Goal: Task Accomplishment & Management: Manage account settings

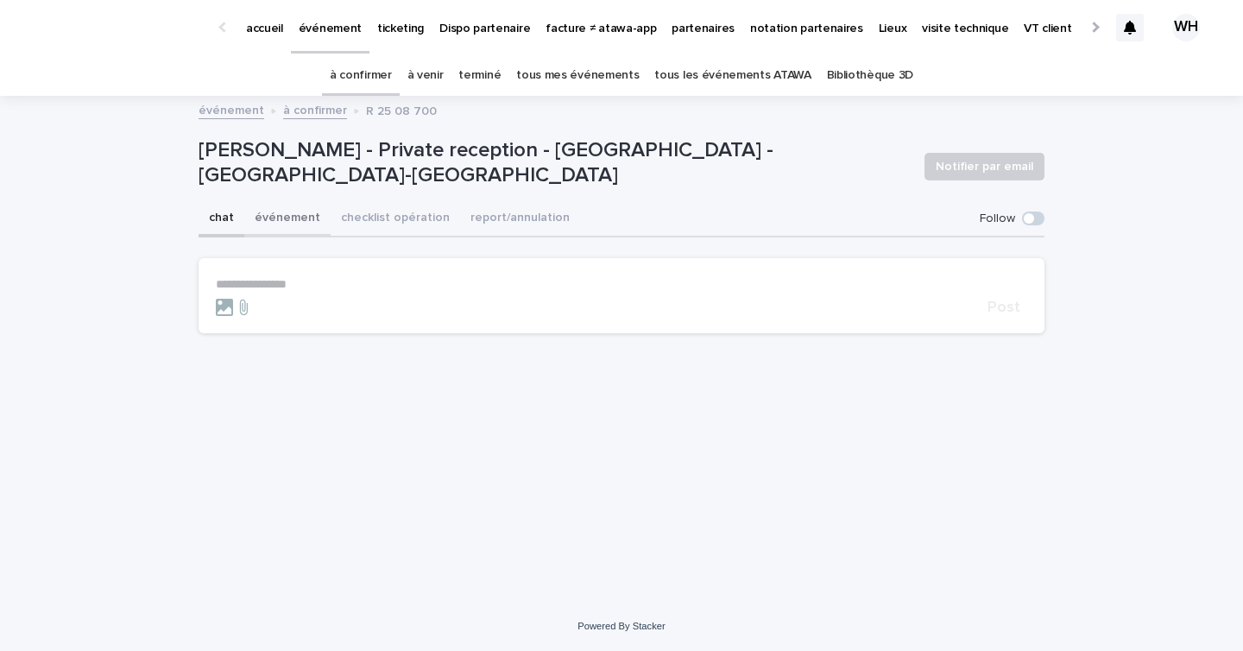
click at [281, 226] on button "événement" at bounding box center [287, 219] width 86 height 36
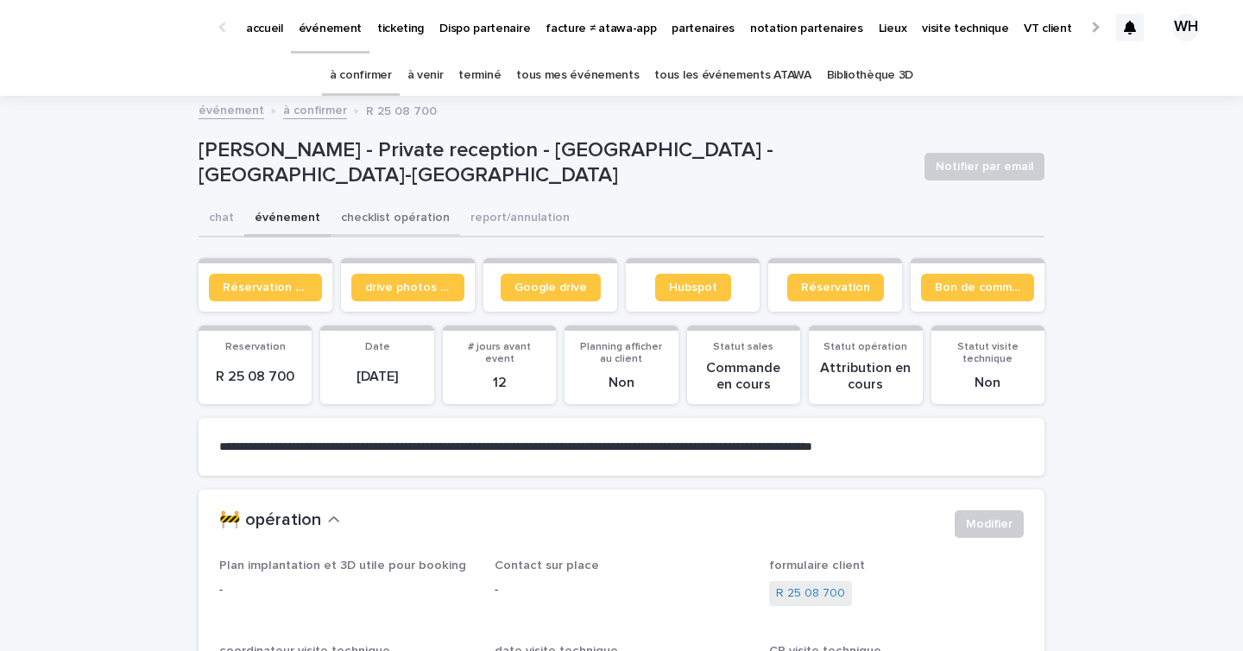
click at [400, 212] on button "checklist opération" at bounding box center [395, 219] width 129 height 36
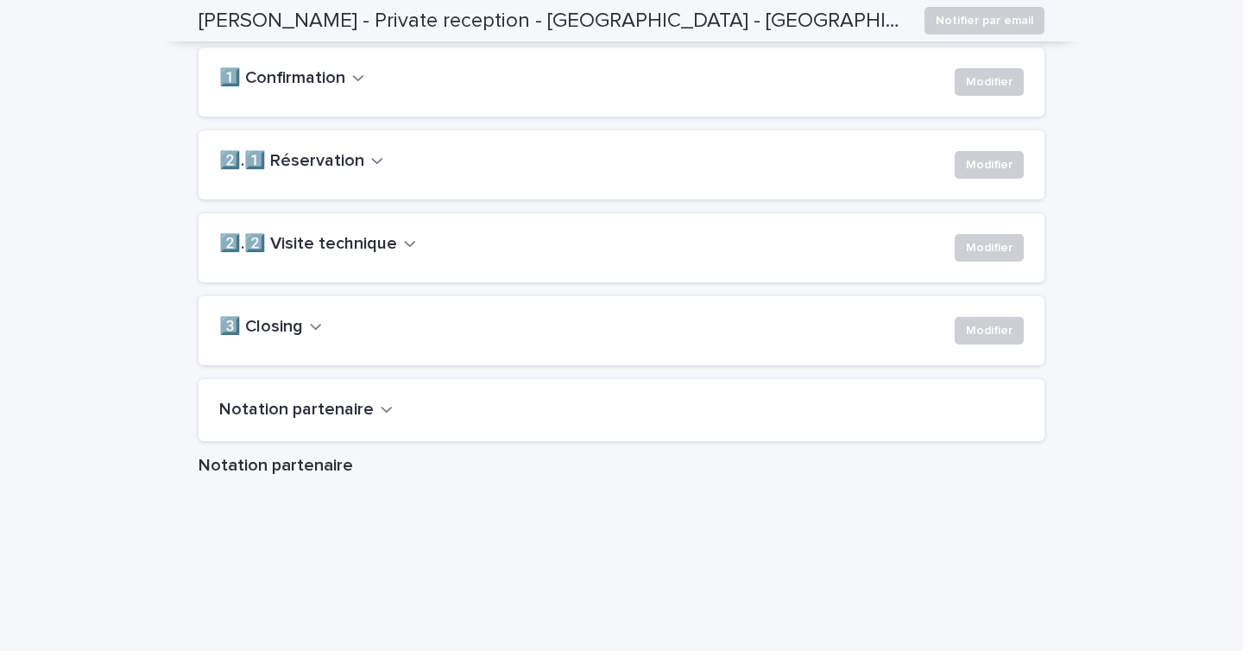
scroll to position [1272, 0]
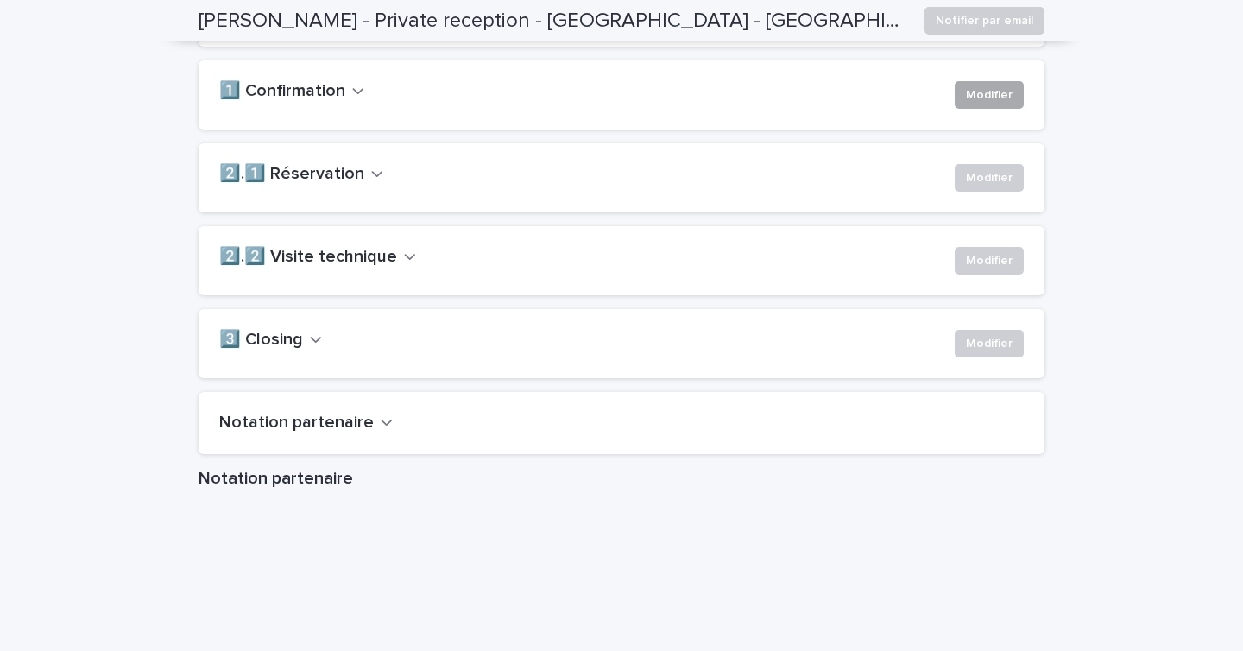
click at [974, 104] on span "Modifier" at bounding box center [989, 94] width 47 height 17
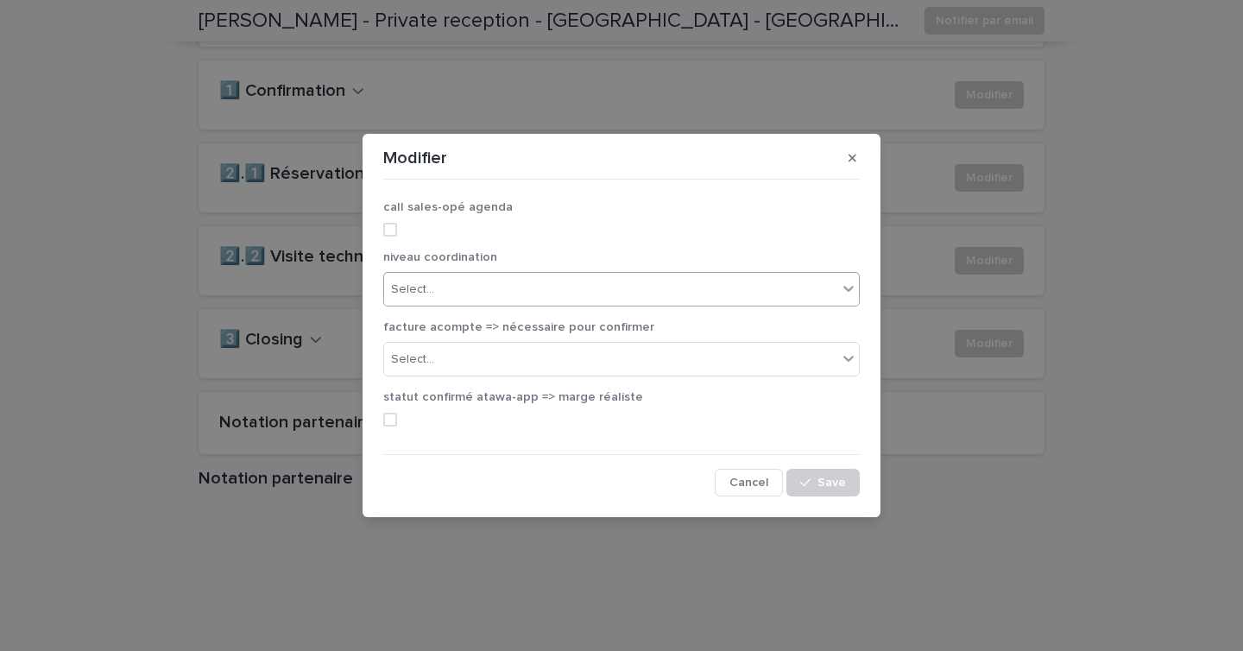
click at [679, 297] on div "Select..." at bounding box center [610, 289] width 453 height 28
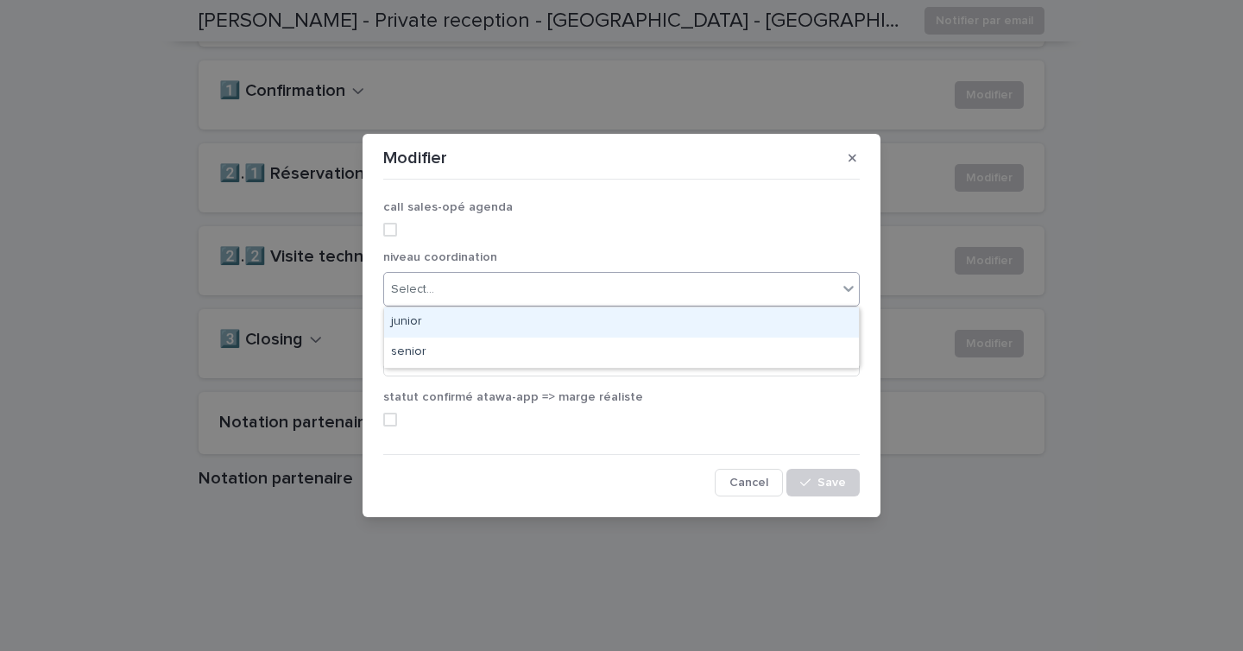
click at [578, 334] on div "junior" at bounding box center [621, 322] width 475 height 30
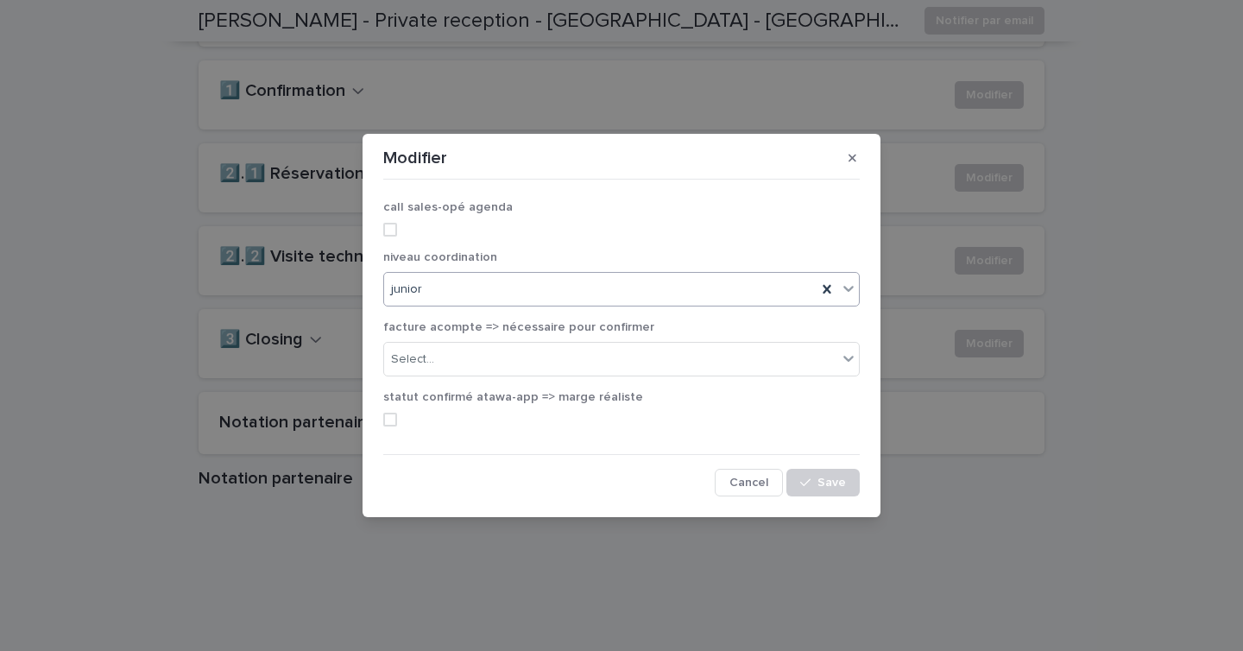
click at [390, 226] on span at bounding box center [390, 230] width 14 height 14
click at [828, 475] on button "Save" at bounding box center [822, 483] width 73 height 28
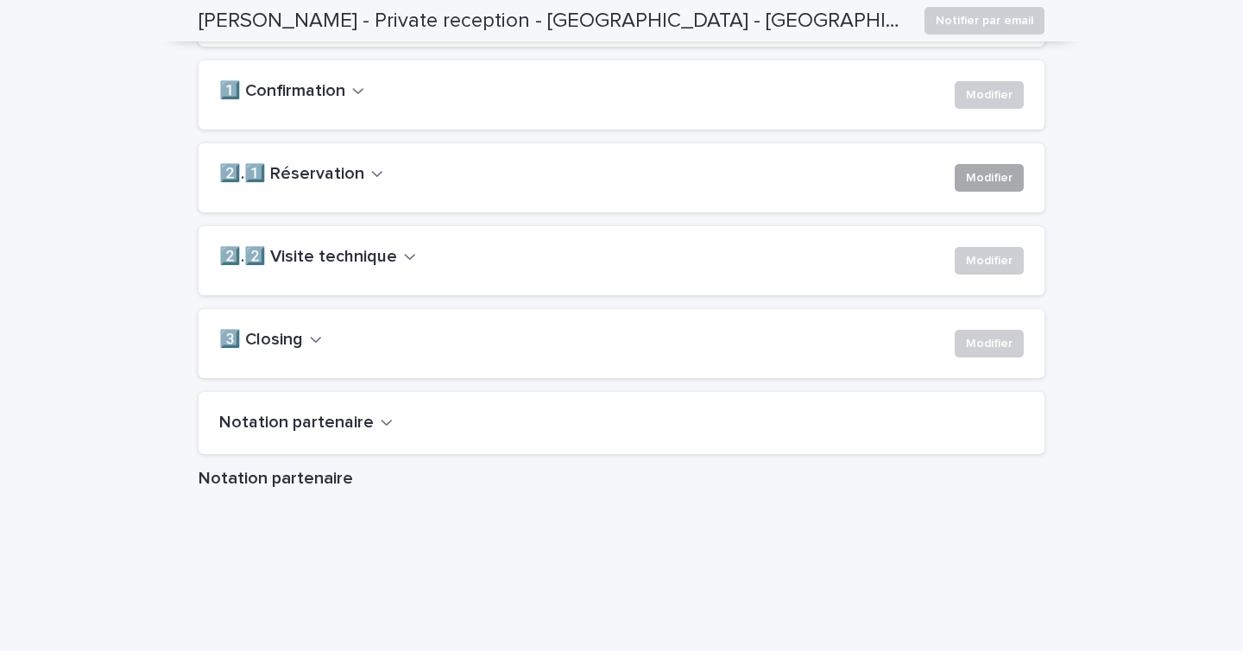
click at [988, 186] on span "Modifier" at bounding box center [989, 177] width 47 height 17
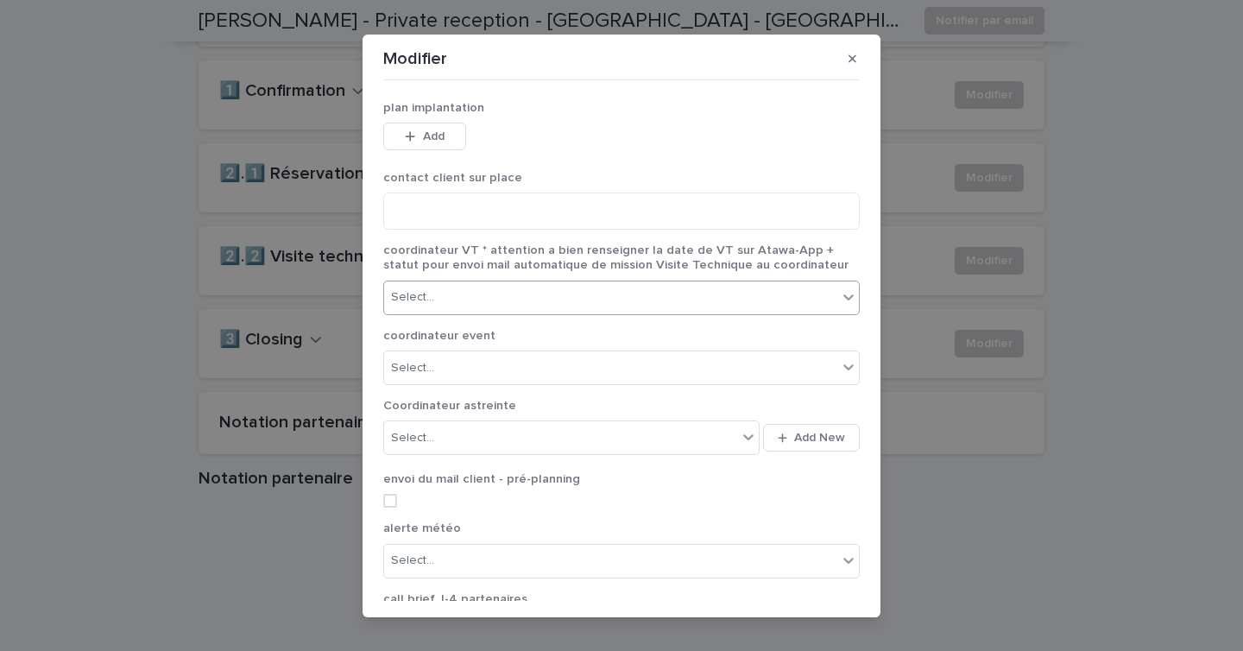
click at [738, 295] on div "Select..." at bounding box center [610, 297] width 453 height 28
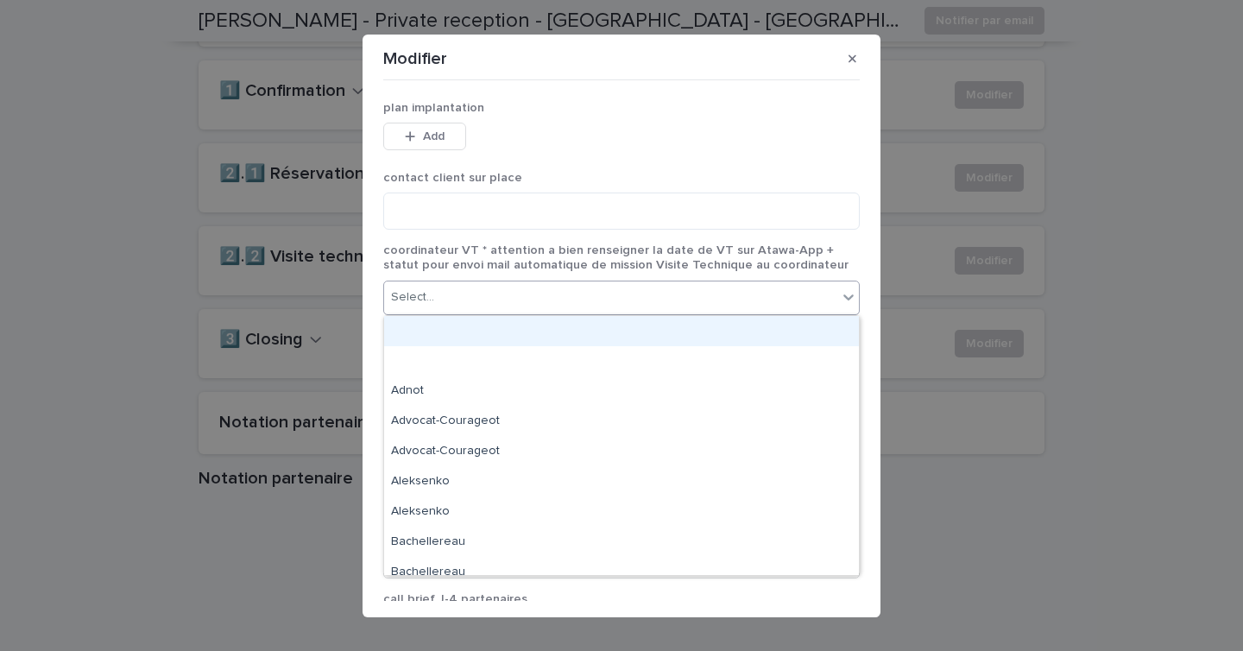
click at [852, 255] on p "coordinateur VT * attention a bien renseigner la date de VT sur Atawa-App + sta…" at bounding box center [621, 258] width 476 height 30
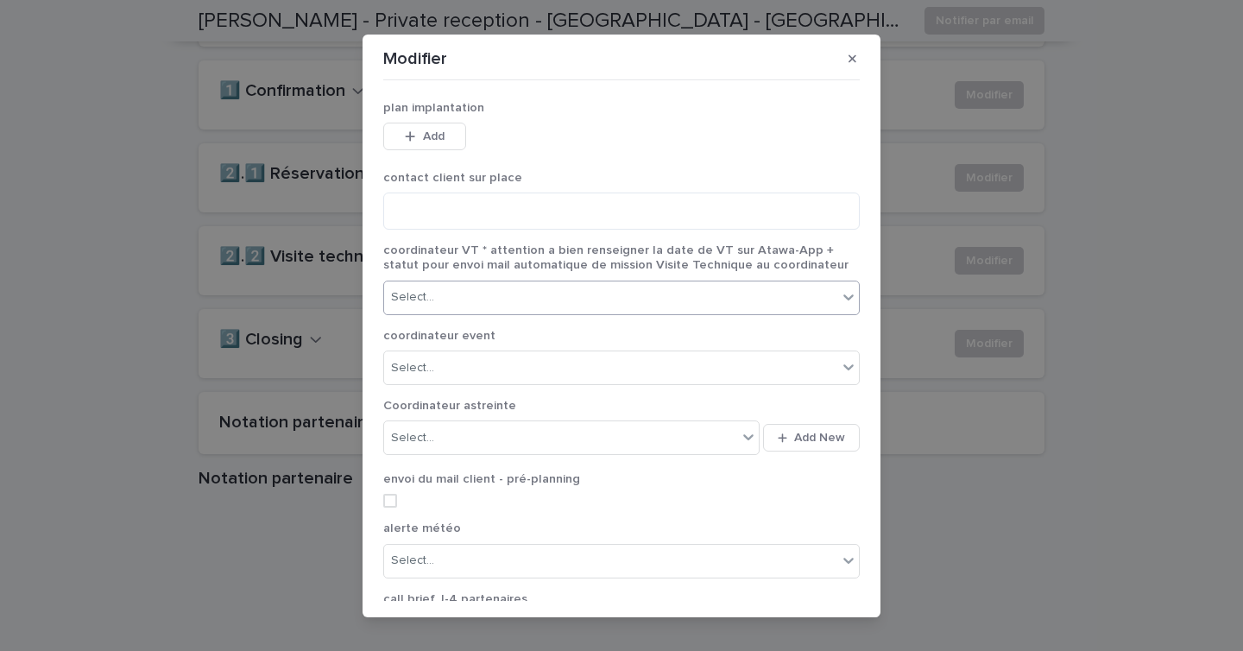
click at [718, 288] on div "Select..." at bounding box center [610, 297] width 453 height 28
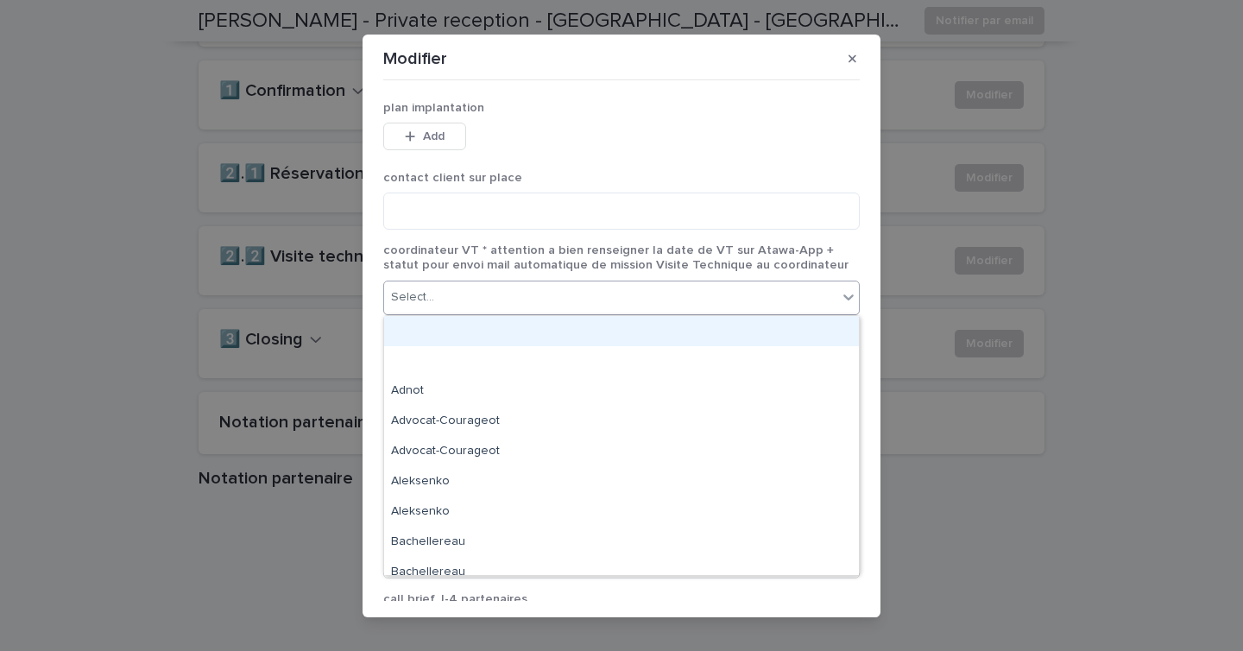
type input "*"
type input "****"
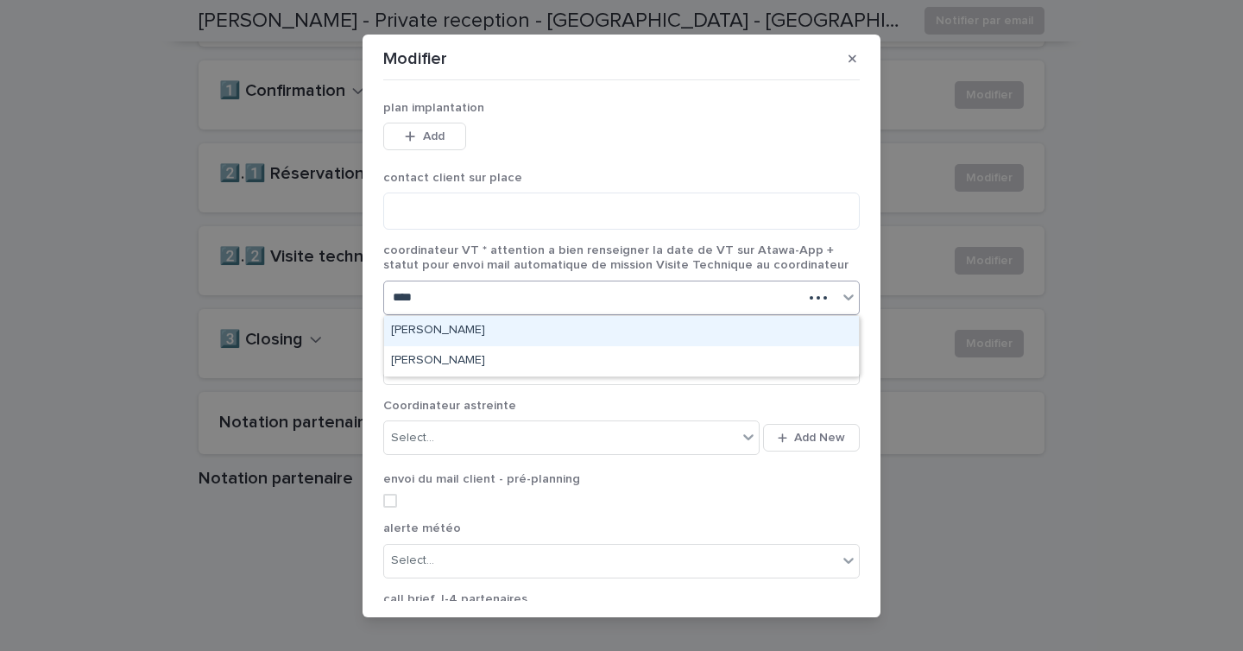
click at [690, 329] on div "Aude Derouetteau" at bounding box center [621, 331] width 475 height 30
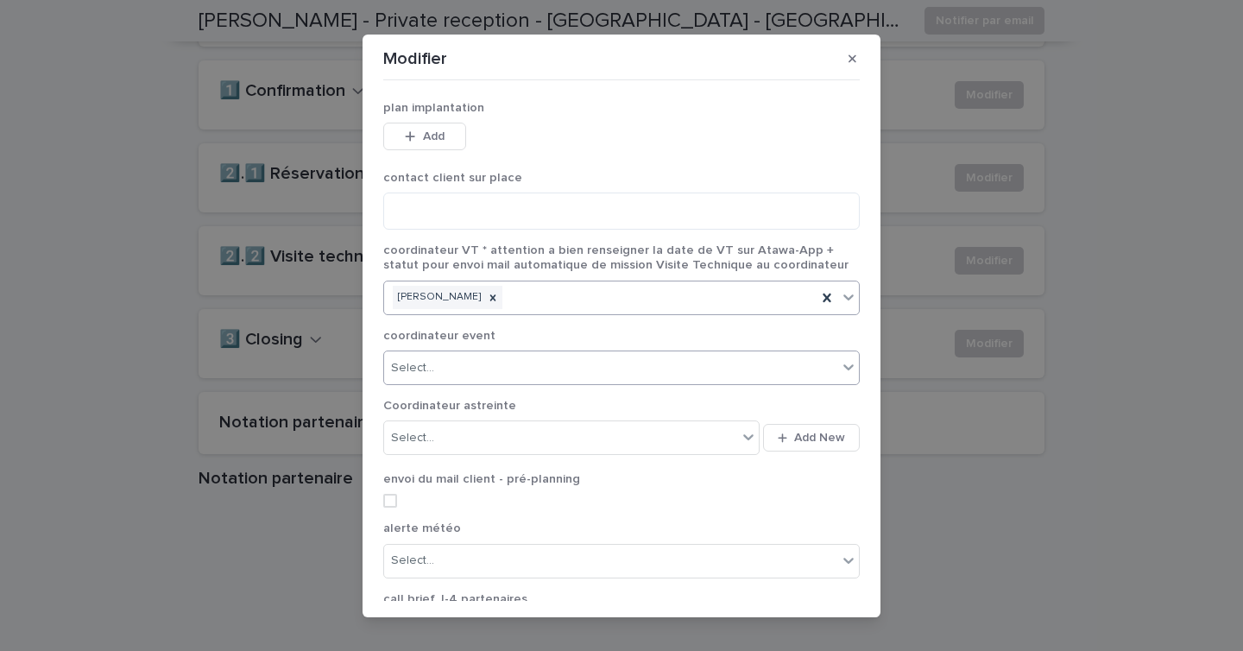
click at [617, 371] on div "Select..." at bounding box center [610, 368] width 453 height 28
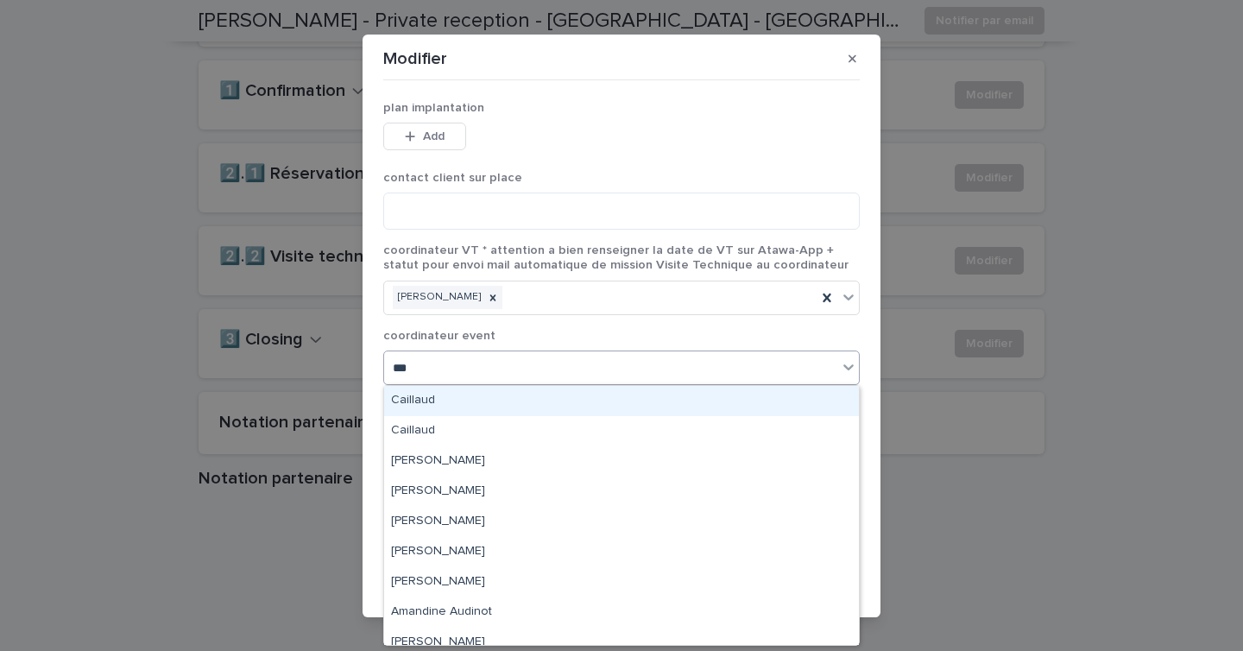
type input "****"
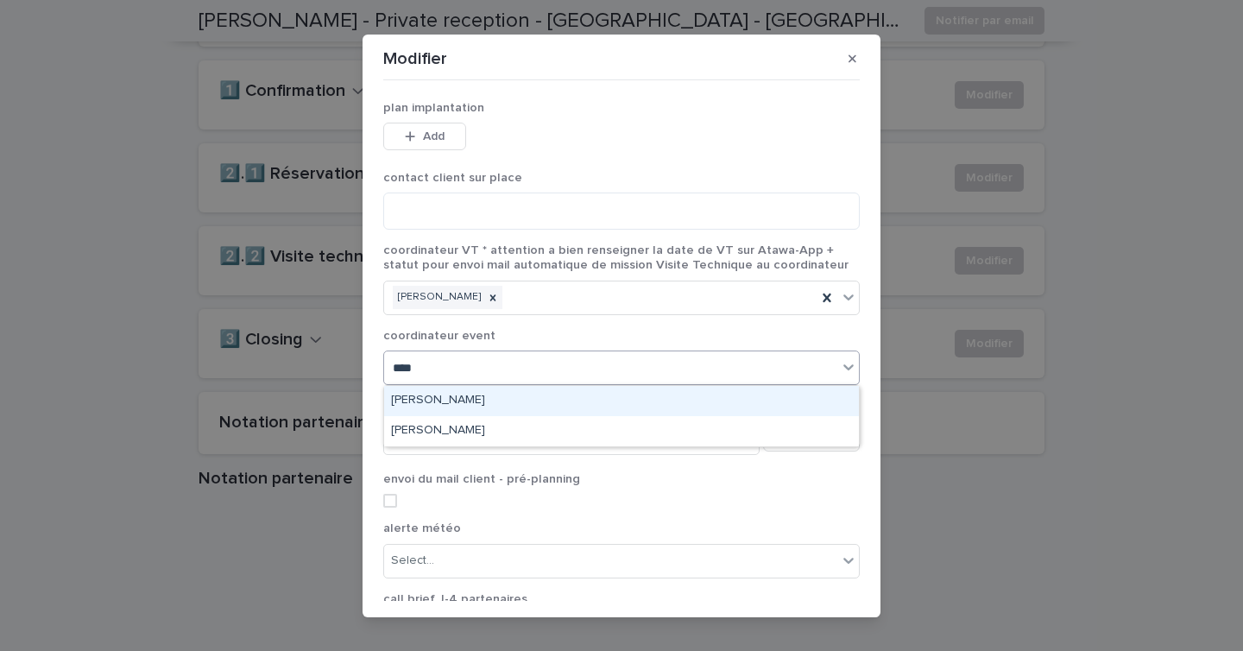
click at [591, 396] on div "Aude Derouetteau" at bounding box center [621, 401] width 475 height 30
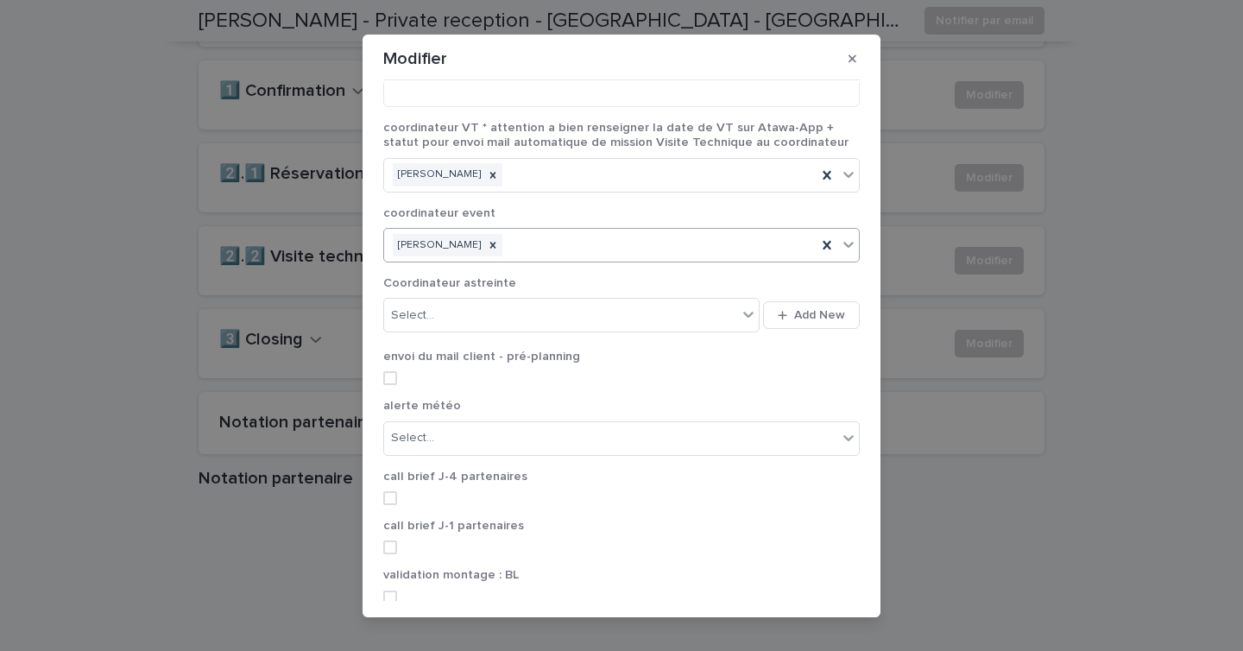
scroll to position [196, 0]
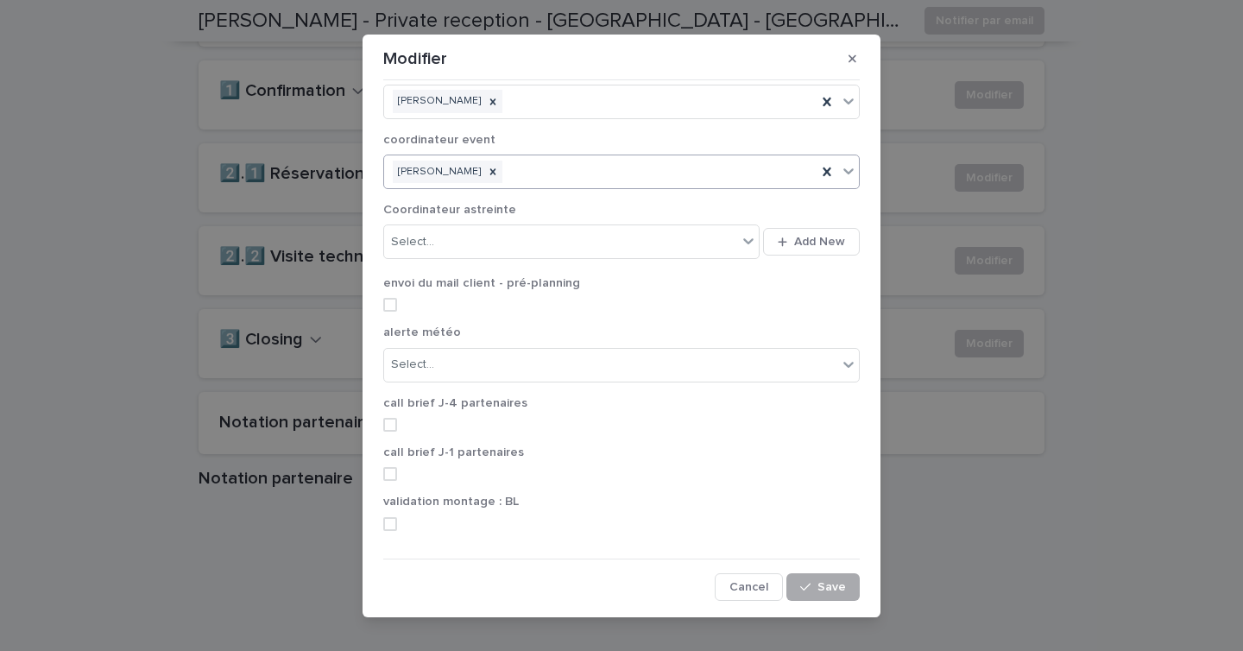
click at [819, 579] on button "Save" at bounding box center [822, 587] width 73 height 28
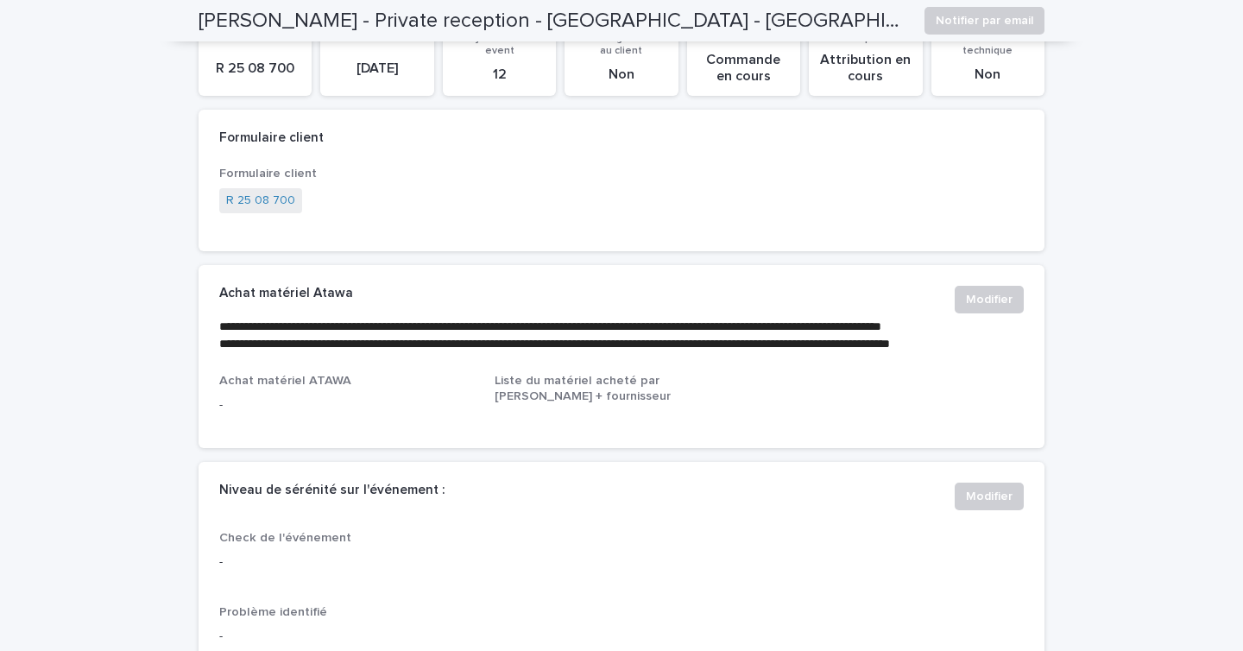
scroll to position [0, 0]
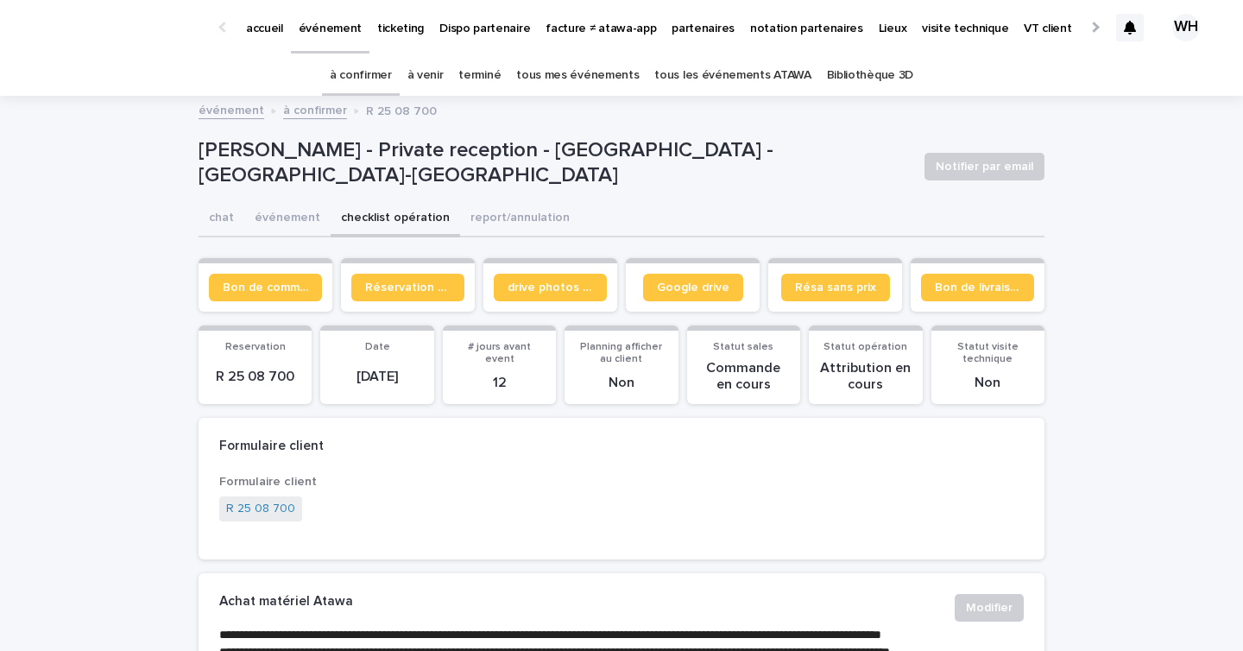
click at [323, 31] on p "événement" at bounding box center [330, 18] width 63 height 36
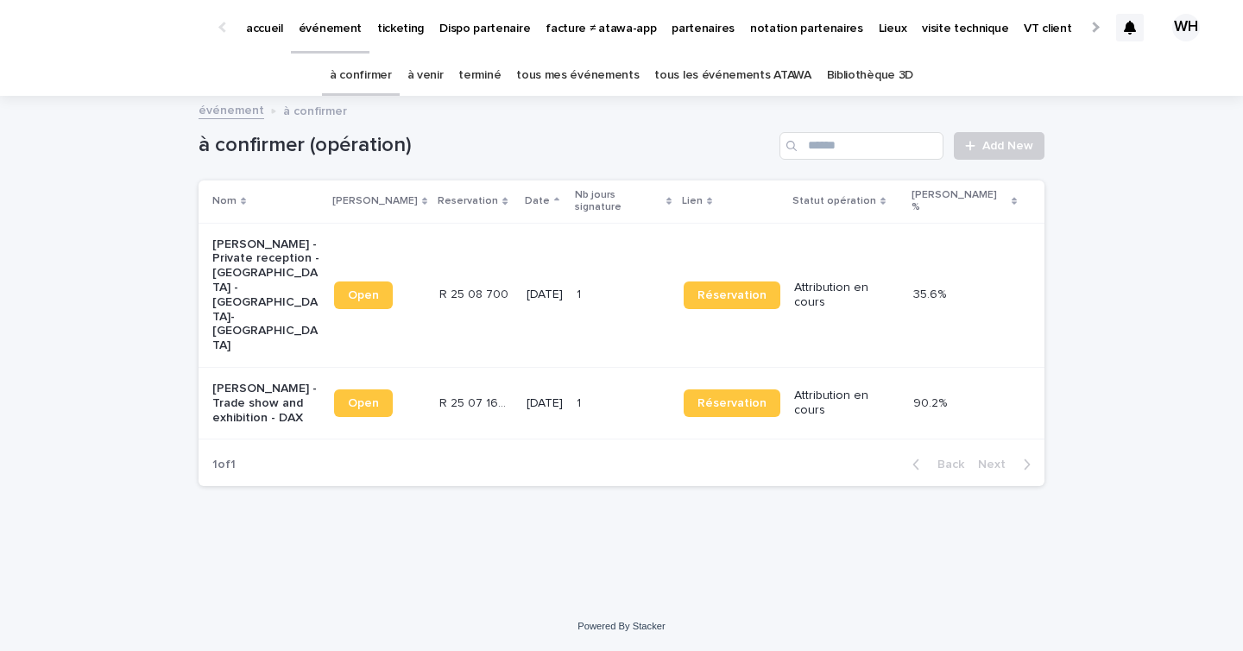
click at [382, 29] on p "ticketing" at bounding box center [400, 18] width 47 height 36
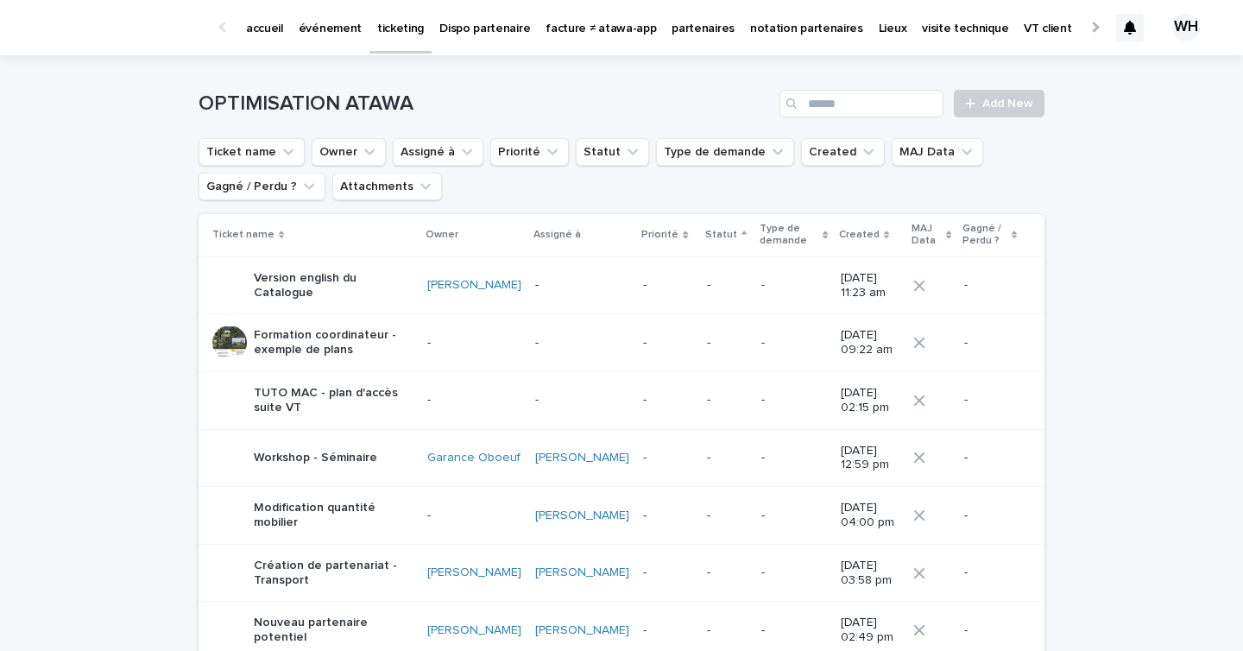
click at [326, 22] on p "événement" at bounding box center [330, 18] width 63 height 36
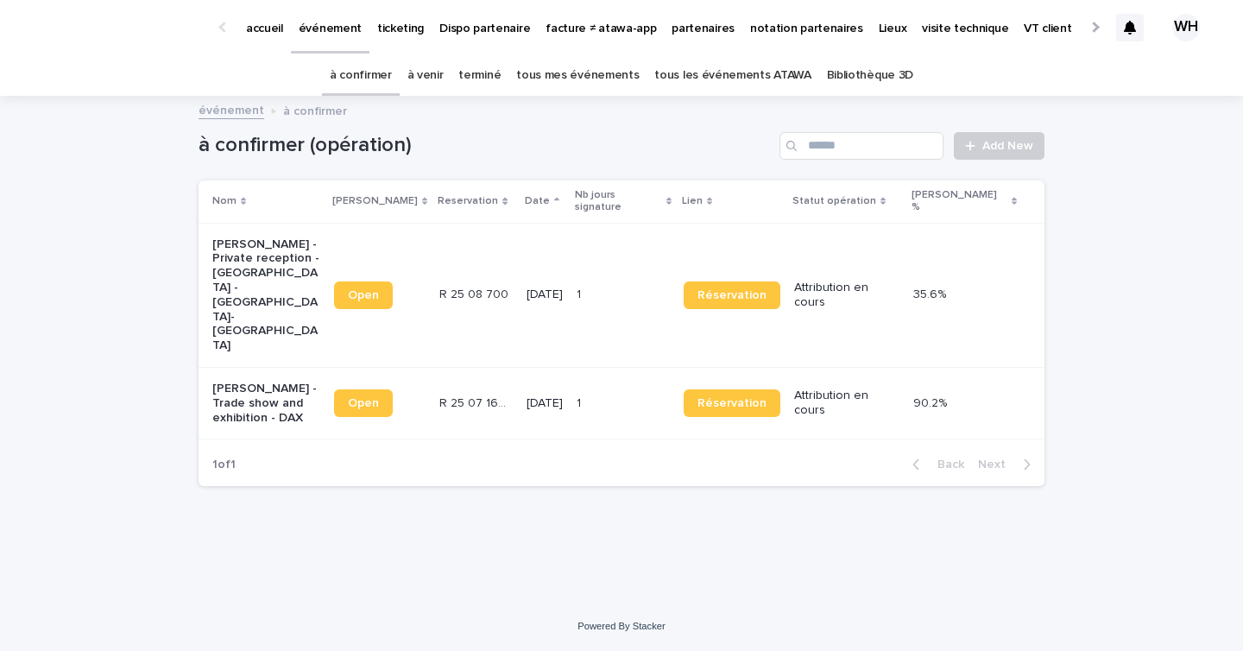
click at [430, 78] on link "à venir" at bounding box center [425, 75] width 36 height 41
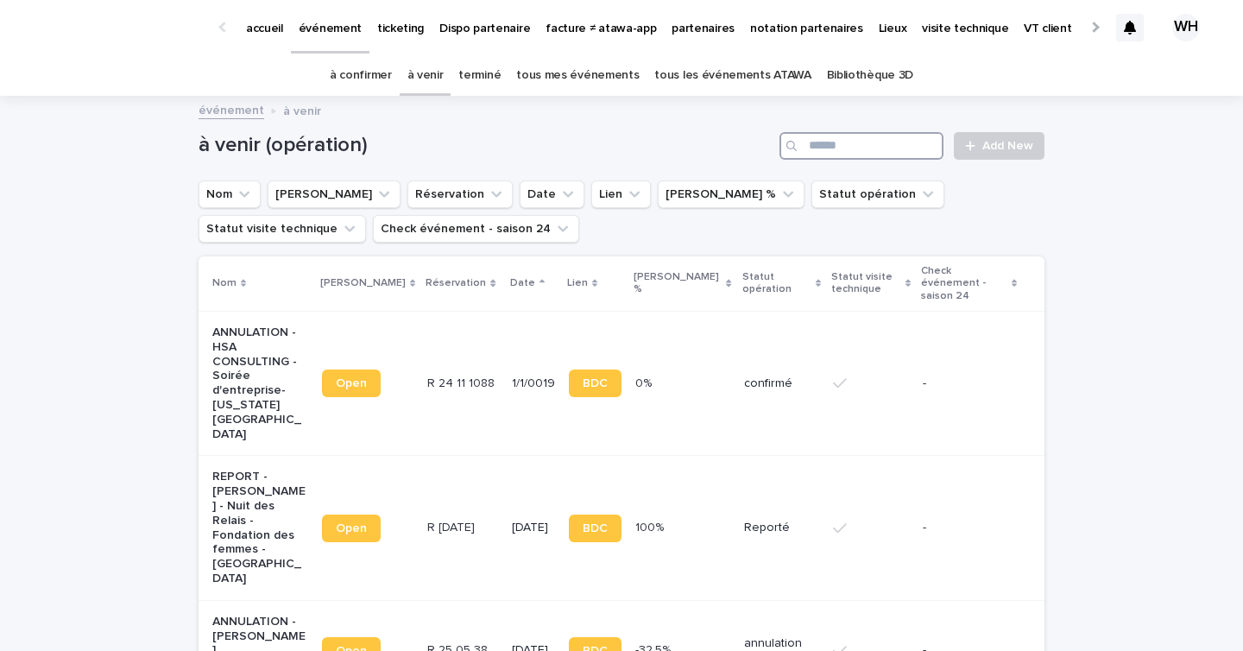
click at [878, 139] on input "Search" at bounding box center [861, 146] width 164 height 28
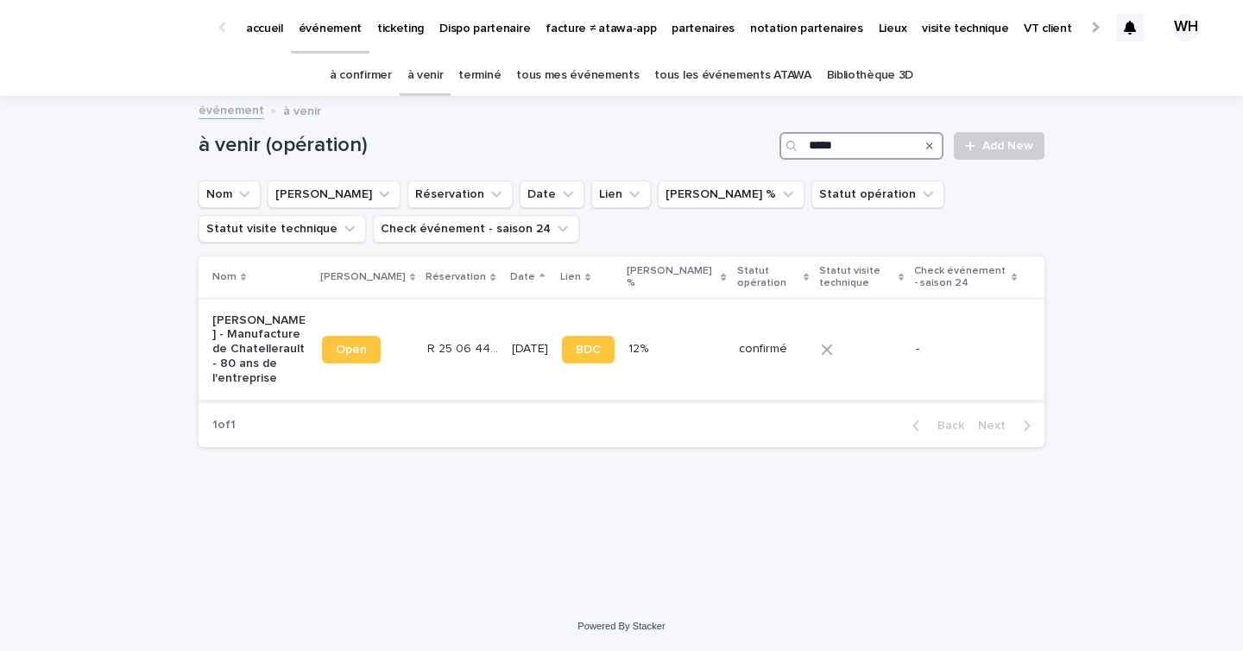
type input "*****"
click at [505, 318] on td "[DATE]" at bounding box center [530, 349] width 50 height 101
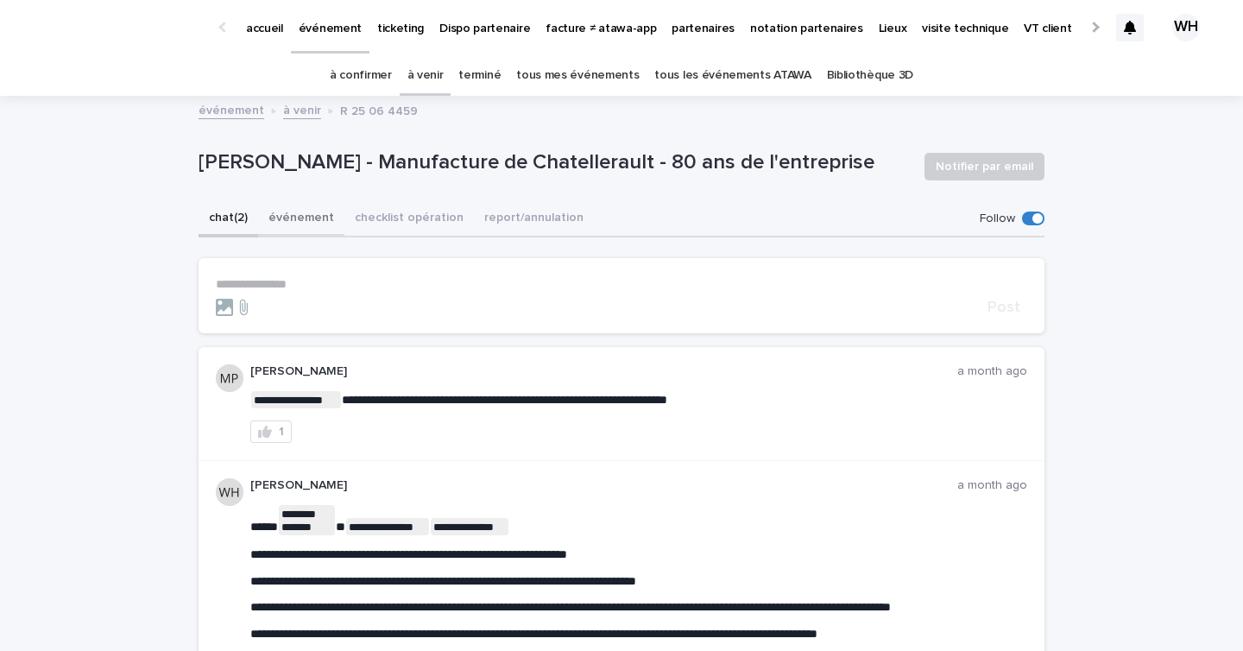
click at [306, 205] on button "événement" at bounding box center [301, 219] width 86 height 36
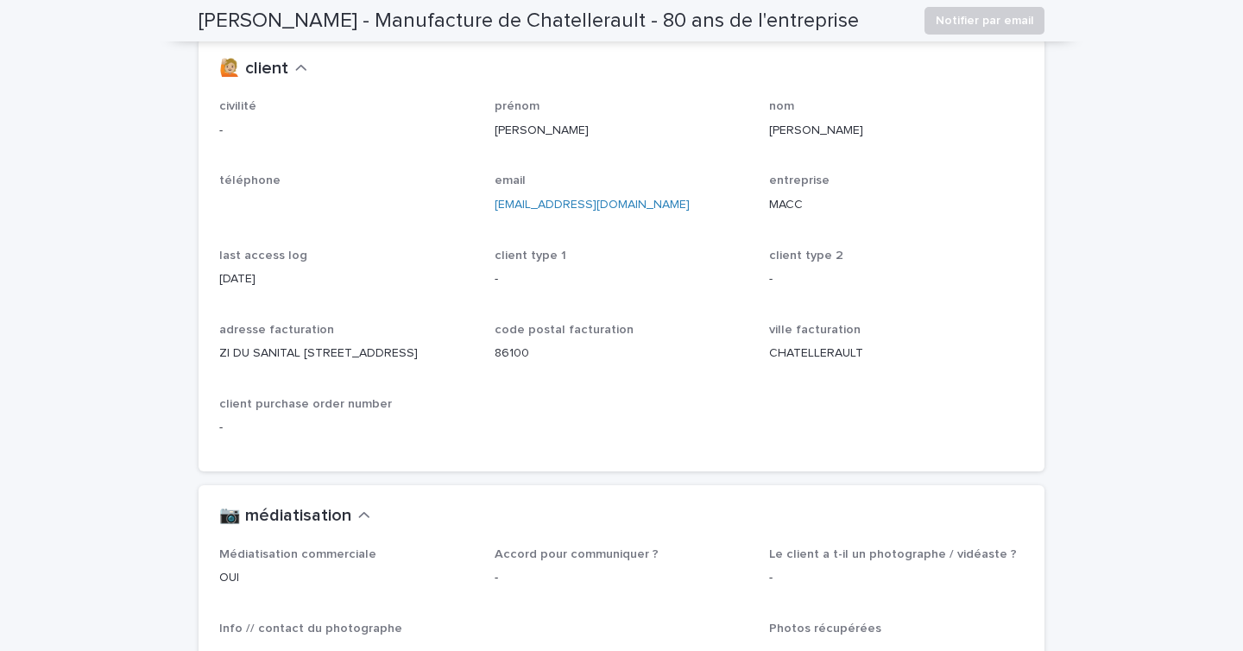
scroll to position [1515, 0]
click at [442, 167] on div "civilité - prénom [PERSON_NAME] nom [PERSON_NAME] téléphone email [EMAIL_ADDRES…" at bounding box center [621, 273] width 804 height 350
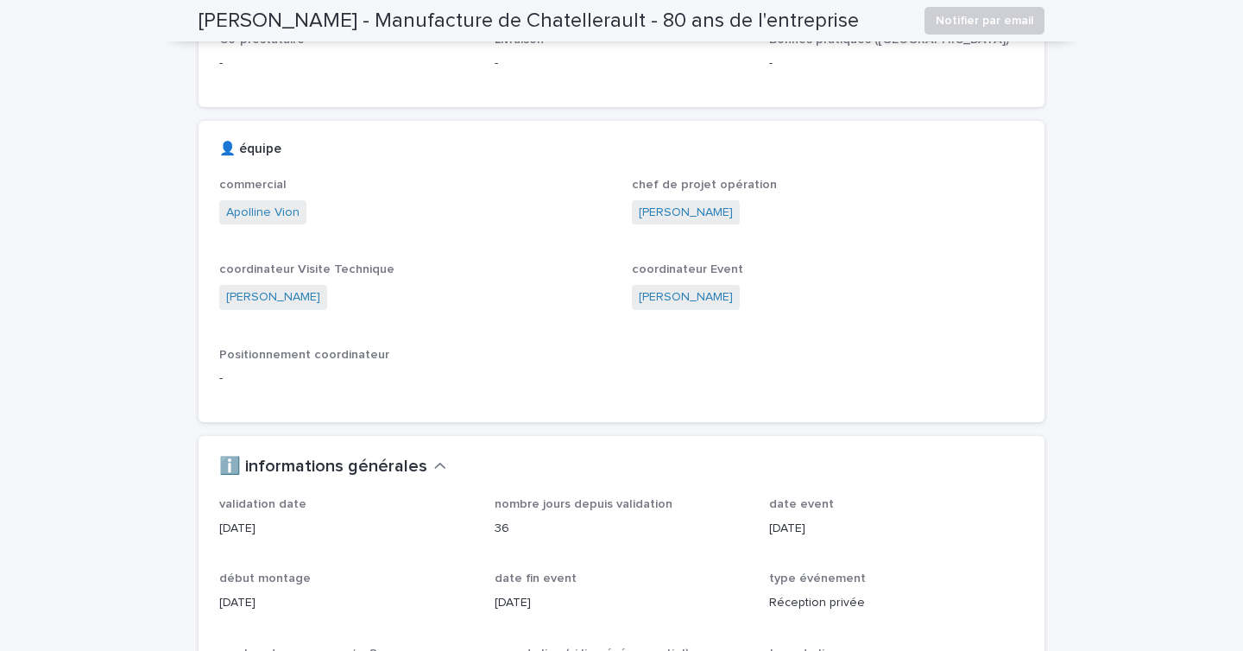
scroll to position [0, 0]
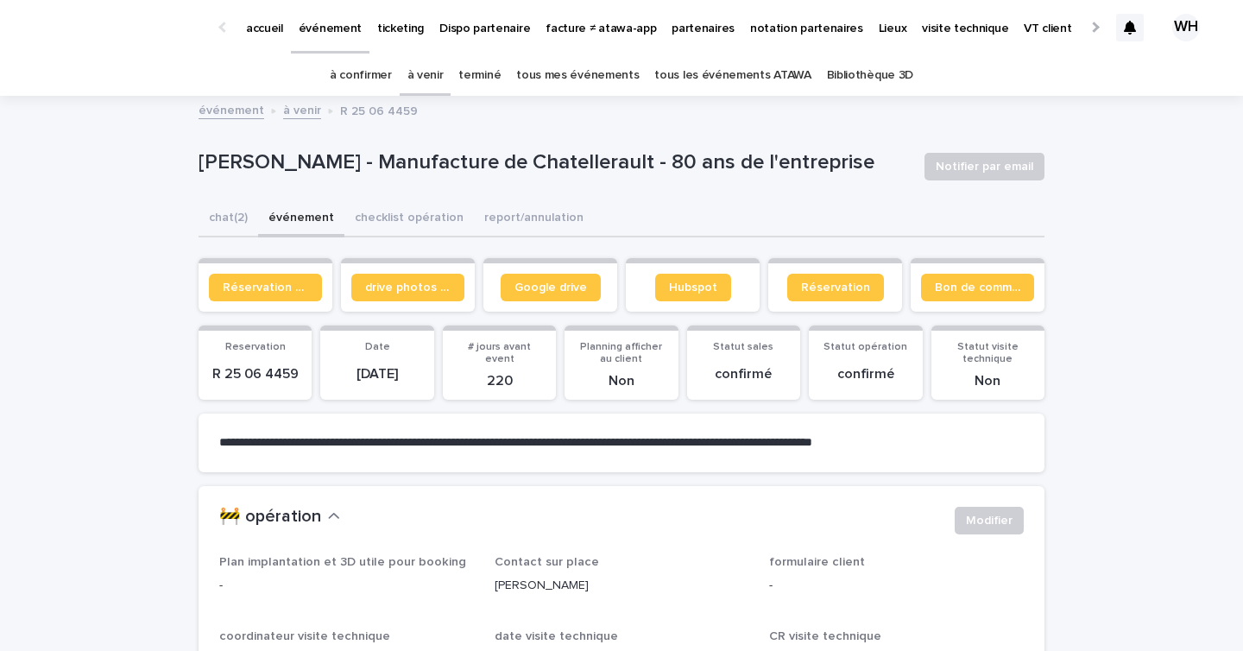
click at [328, 14] on p "événement" at bounding box center [330, 18] width 63 height 36
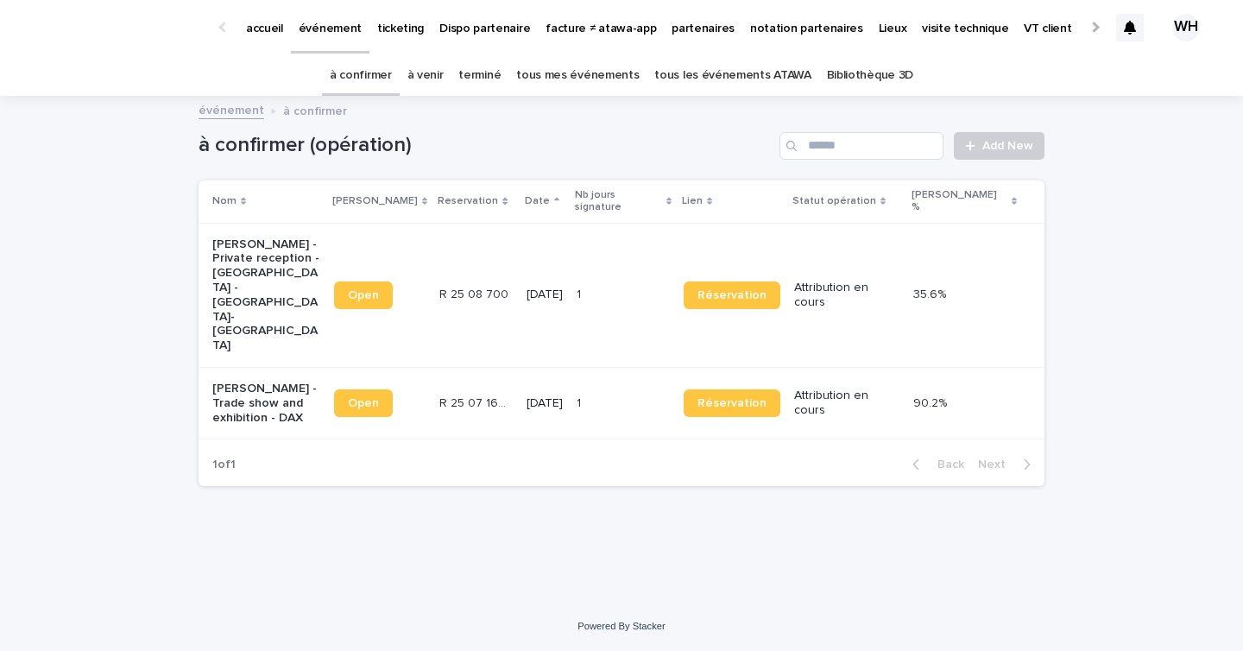
click at [1082, 71] on div "à confirmer à venir terminé tous mes événements tous les événements ATAWA Bibli…" at bounding box center [621, 75] width 1243 height 41
